Goal: Find specific page/section: Find specific page/section

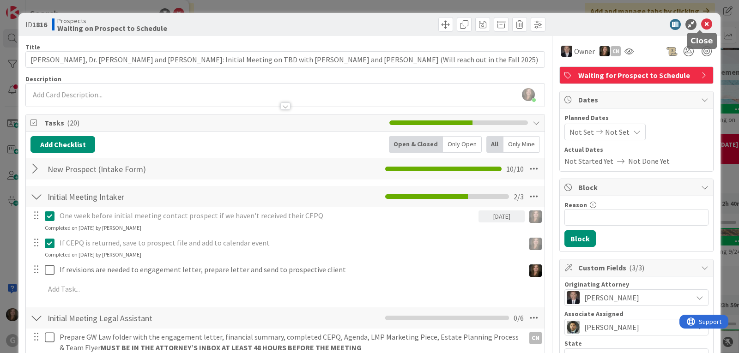
click at [703, 25] on icon at bounding box center [706, 24] width 11 height 11
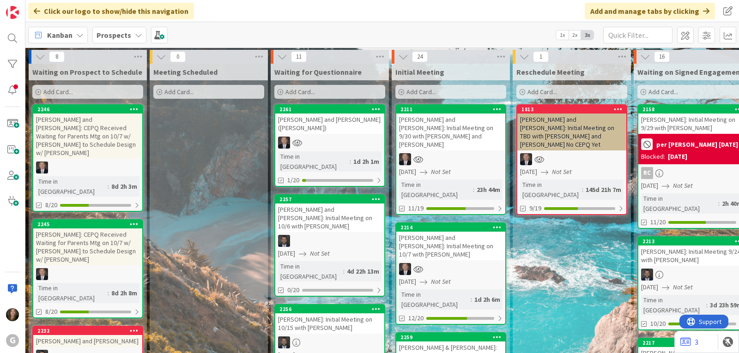
click at [135, 33] on icon at bounding box center [138, 34] width 7 height 7
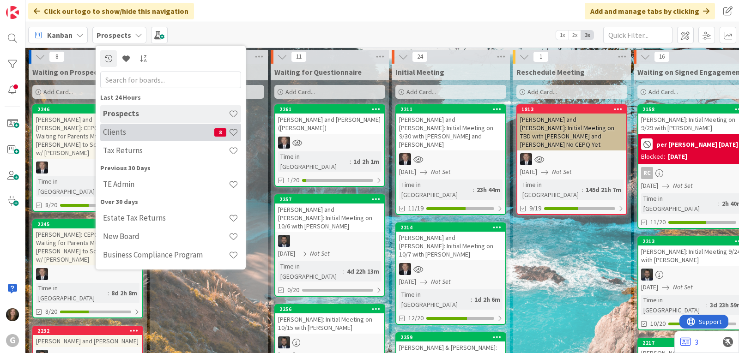
click at [118, 132] on h4 "Clients" at bounding box center [158, 131] width 111 height 9
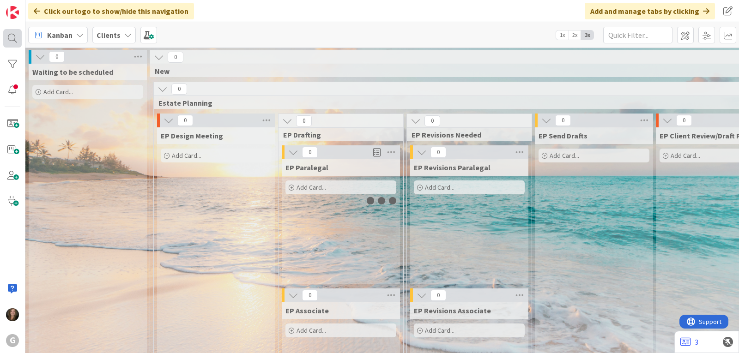
click at [6, 37] on div at bounding box center [12, 38] width 18 height 18
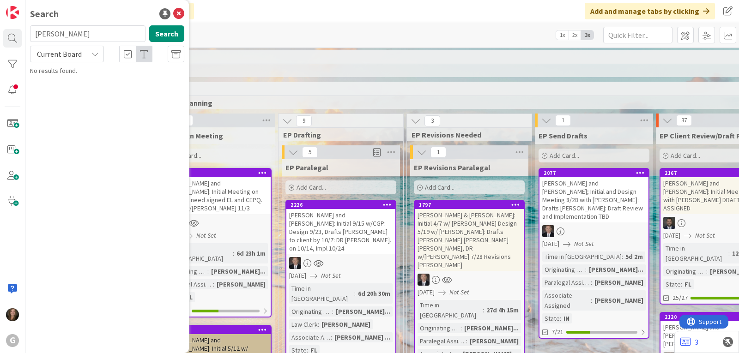
drag, startPoint x: 64, startPoint y: 30, endPoint x: 32, endPoint y: 30, distance: 32.3
click at [32, 30] on input "[PERSON_NAME]" at bounding box center [87, 33] width 115 height 17
type input "slat"
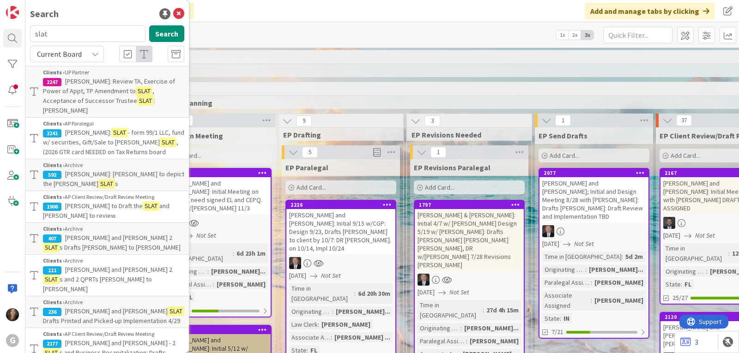
click at [95, 57] on icon at bounding box center [94, 53] width 7 height 7
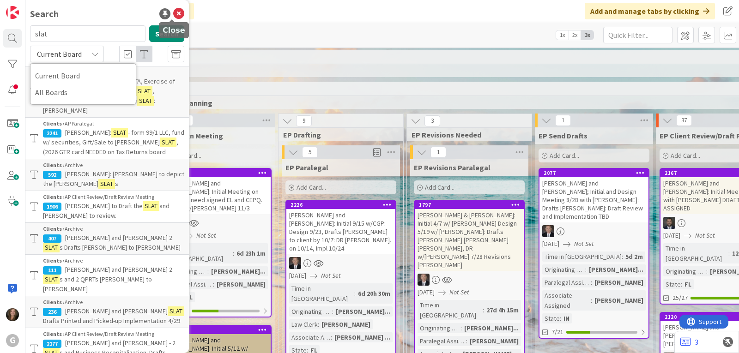
click at [173, 12] on icon at bounding box center [178, 13] width 11 height 11
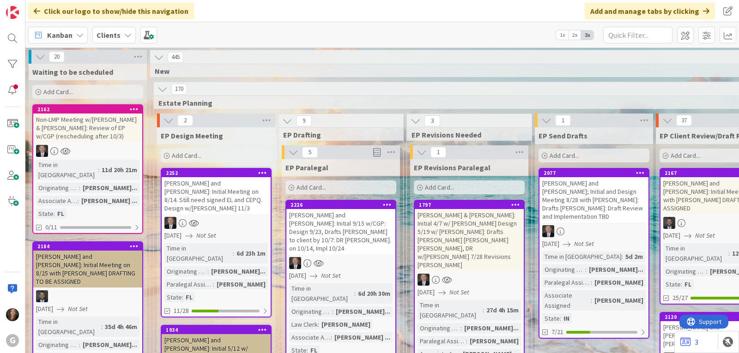
click at [124, 36] on icon at bounding box center [127, 34] width 7 height 7
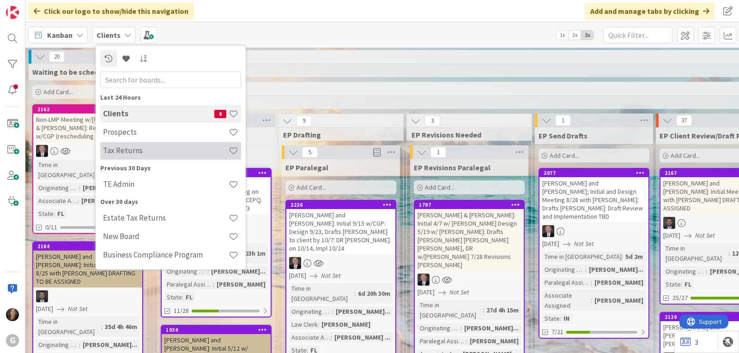
click at [123, 151] on h4 "Tax Returns" at bounding box center [166, 150] width 126 height 9
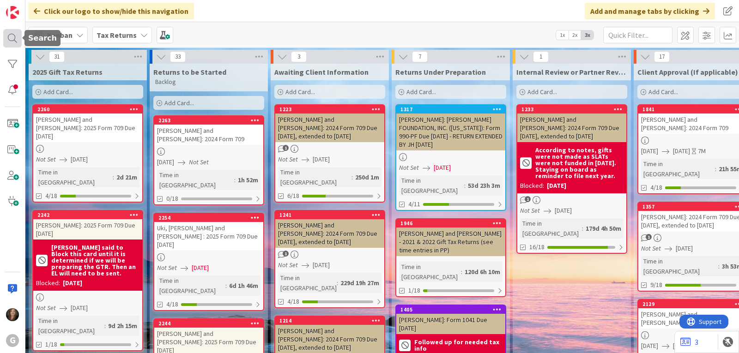
click at [11, 37] on div at bounding box center [12, 38] width 18 height 18
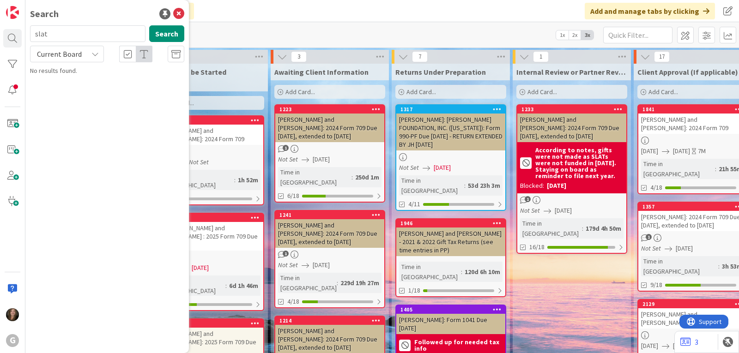
drag, startPoint x: 68, startPoint y: 34, endPoint x: 24, endPoint y: 26, distance: 45.4
click at [24, 28] on div "G Search slat Search Current Board No results found." at bounding box center [12, 176] width 25 height 353
type input "[PERSON_NAME]"
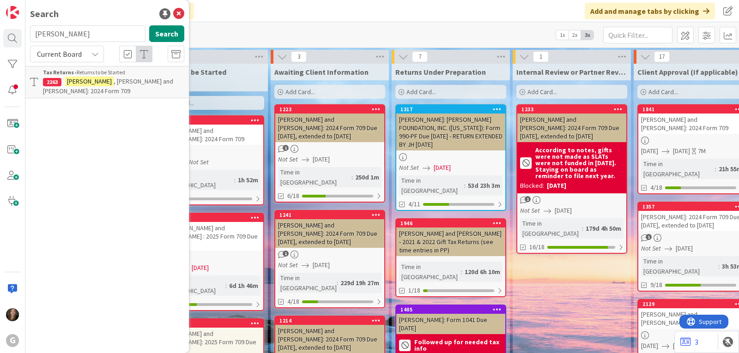
click at [76, 88] on p "[PERSON_NAME] and [PERSON_NAME]: 2024 Form 709" at bounding box center [113, 86] width 141 height 19
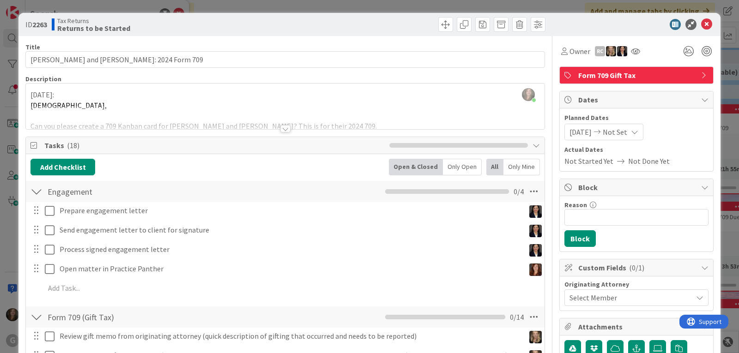
click at [280, 131] on div at bounding box center [285, 128] width 10 height 7
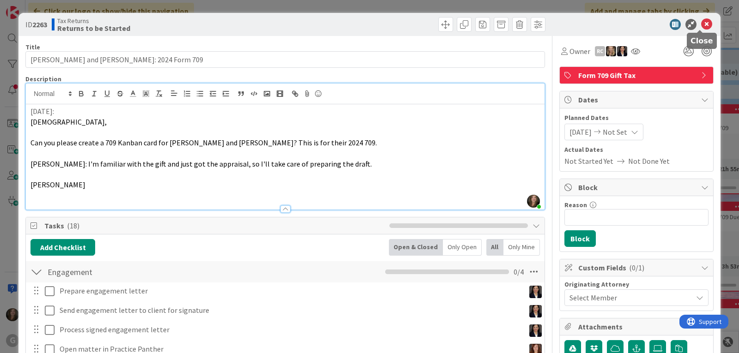
click at [701, 24] on icon at bounding box center [706, 24] width 11 height 11
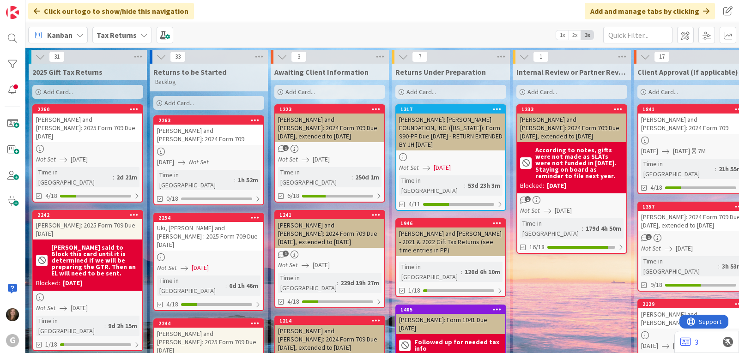
click at [193, 233] on div "2254 Uki, [PERSON_NAME] and [PERSON_NAME] : 2025 Form 709 Due [DATE] Not Set [D…" at bounding box center [208, 262] width 111 height 98
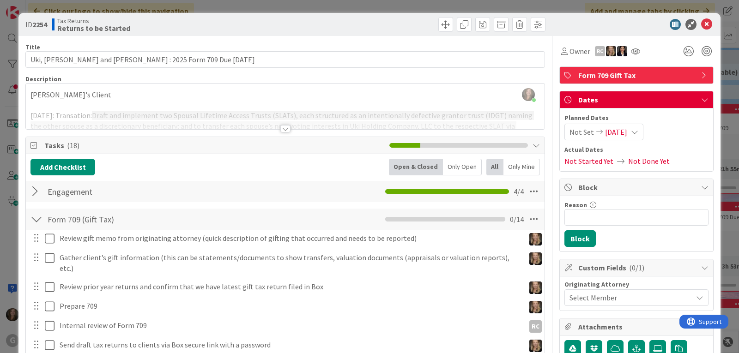
click at [35, 192] on div at bounding box center [36, 191] width 12 height 17
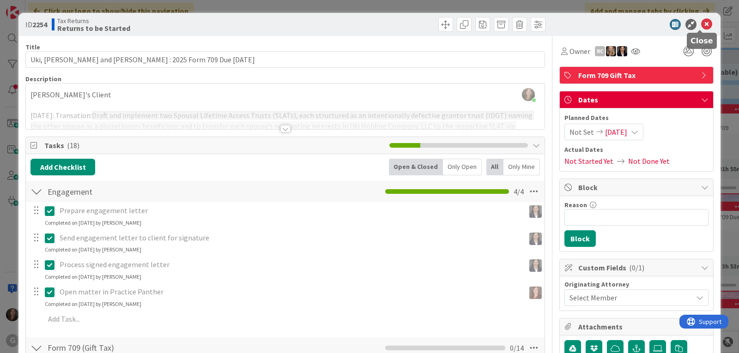
click at [701, 19] on icon at bounding box center [706, 24] width 11 height 11
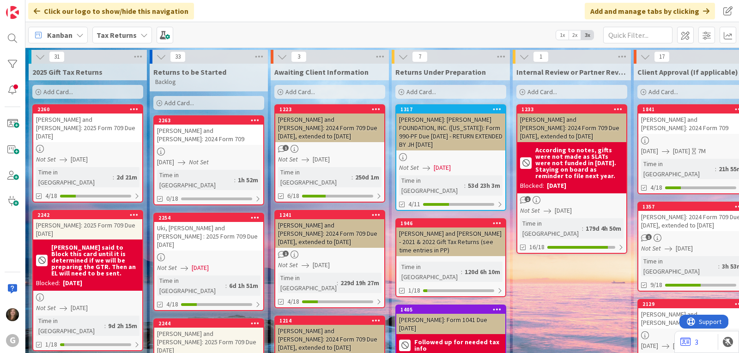
click at [214, 134] on div "[PERSON_NAME] and [PERSON_NAME]: 2024 Form 709" at bounding box center [208, 135] width 109 height 20
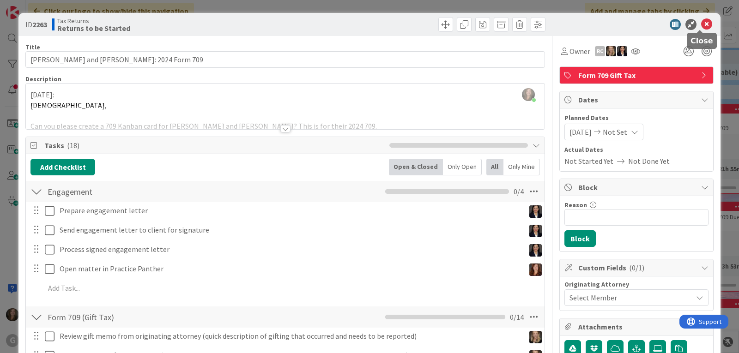
click at [701, 24] on icon at bounding box center [706, 24] width 11 height 11
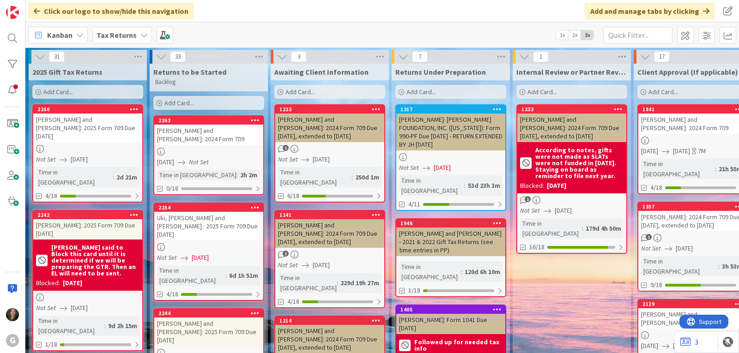
click at [58, 123] on div "[PERSON_NAME] and [PERSON_NAME]: 2025 Form 709 Due [DATE]" at bounding box center [87, 128] width 109 height 29
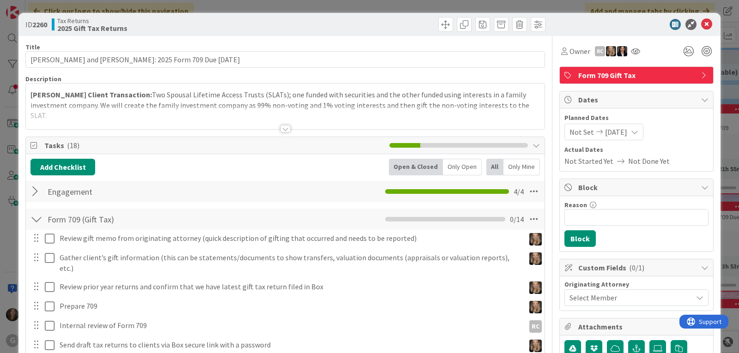
type input "[PERSON_NAME] and [PERSON_NAME]: 2025 Form 709 Due [DATE]"
click at [32, 191] on div at bounding box center [36, 191] width 12 height 17
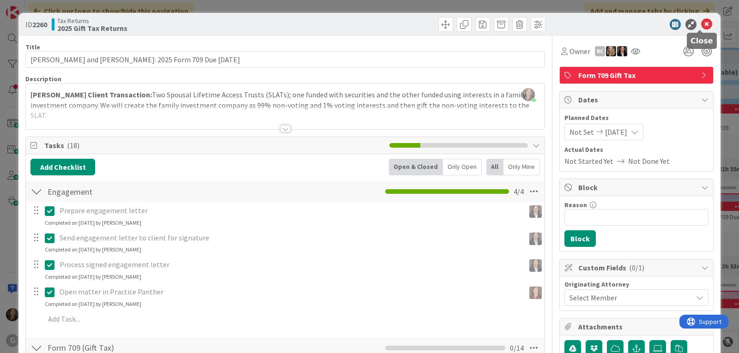
click at [701, 24] on icon at bounding box center [706, 24] width 11 height 11
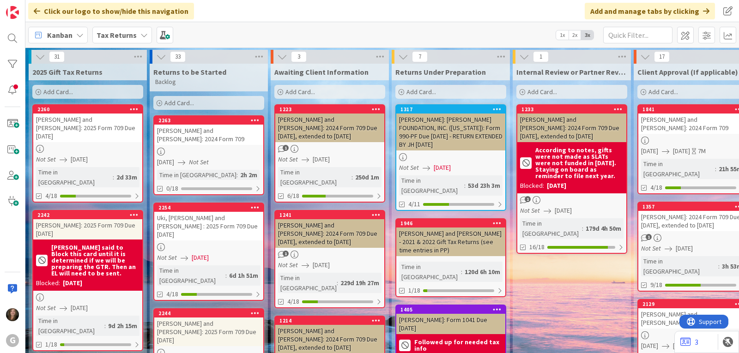
click at [141, 35] on icon at bounding box center [143, 34] width 7 height 7
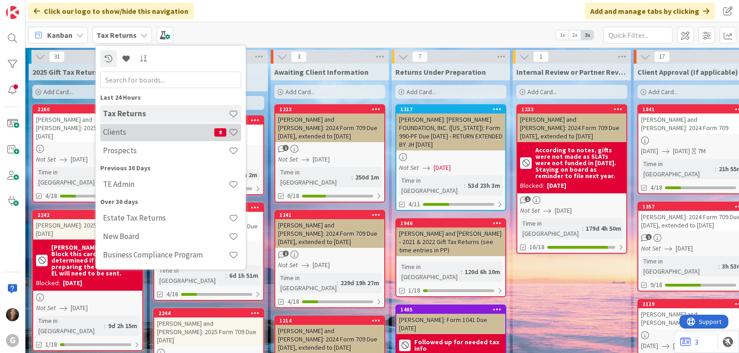
click at [145, 127] on div "Clients 8" at bounding box center [170, 133] width 141 height 18
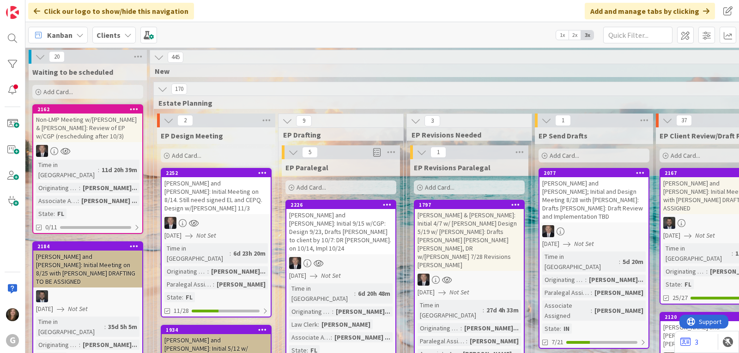
click at [73, 31] on div "Kanban" at bounding box center [58, 35] width 60 height 17
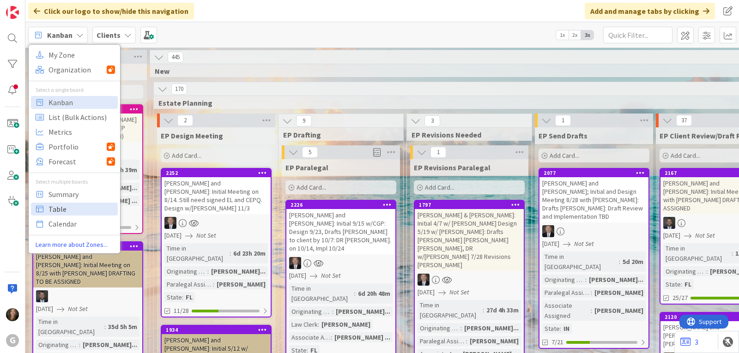
click at [76, 209] on span "Table" at bounding box center [81, 209] width 66 height 14
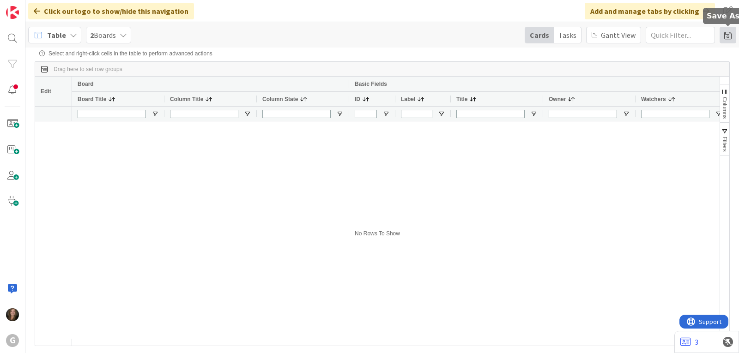
click at [727, 35] on span at bounding box center [727, 35] width 17 height 17
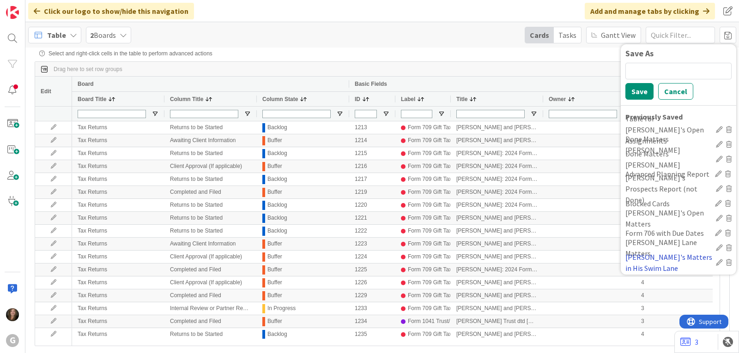
click at [682, 258] on div "[PERSON_NAME]'s Matters in His Swim Lane" at bounding box center [668, 263] width 87 height 22
type input "[PERSON_NAME]/[PERSON_NAME]"
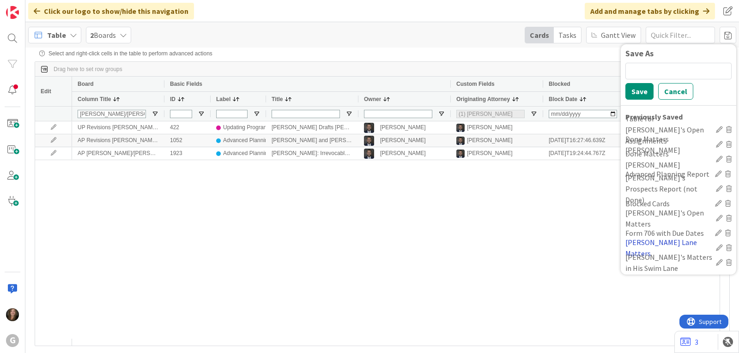
click at [657, 245] on div "[PERSON_NAME] Lane Matters" at bounding box center [668, 248] width 87 height 22
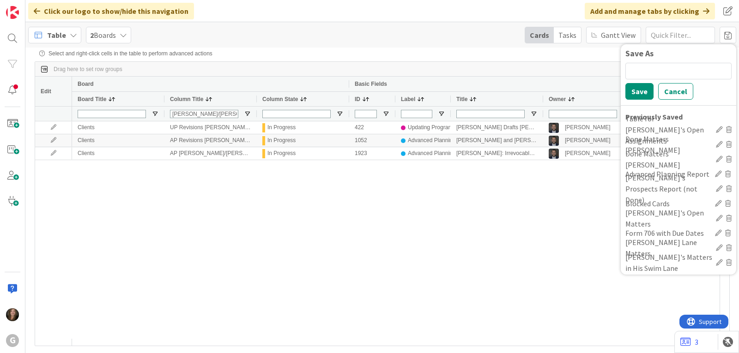
click at [729, 247] on icon at bounding box center [729, 248] width 6 height 6
click at [689, 244] on div "[PERSON_NAME]'s Matters in His Swim Lane" at bounding box center [668, 248] width 87 height 22
